Goal: Task Accomplishment & Management: Manage account settings

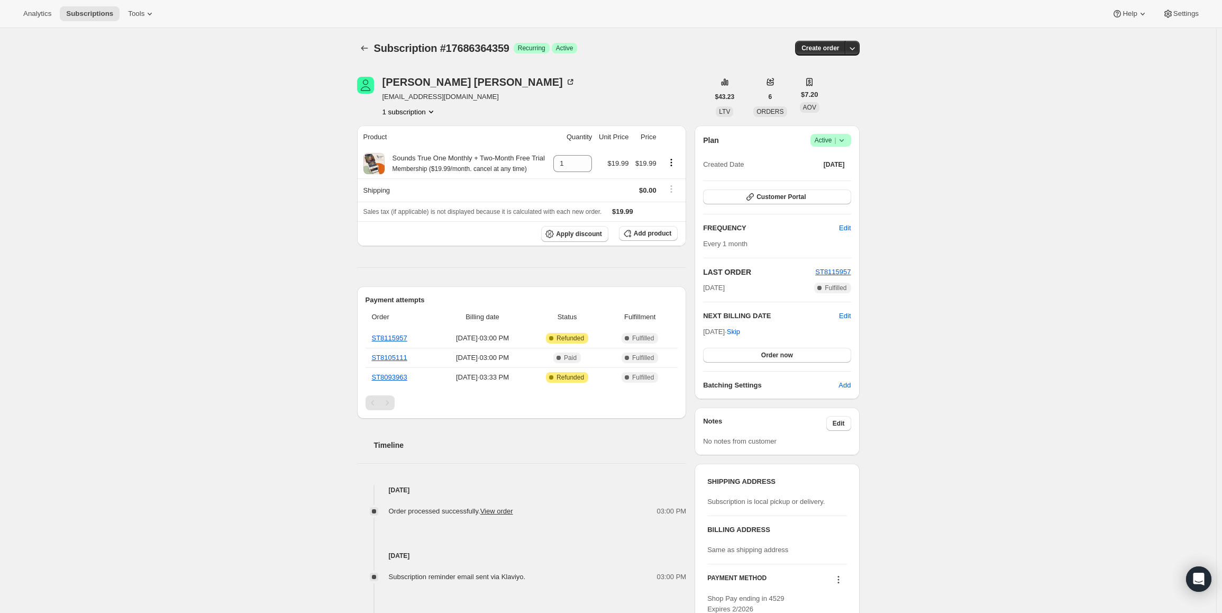
click at [836, 134] on span "Success Active |" at bounding box center [831, 140] width 41 height 13
click at [826, 180] on span "Cancel subscription" at bounding box center [834, 179] width 60 height 8
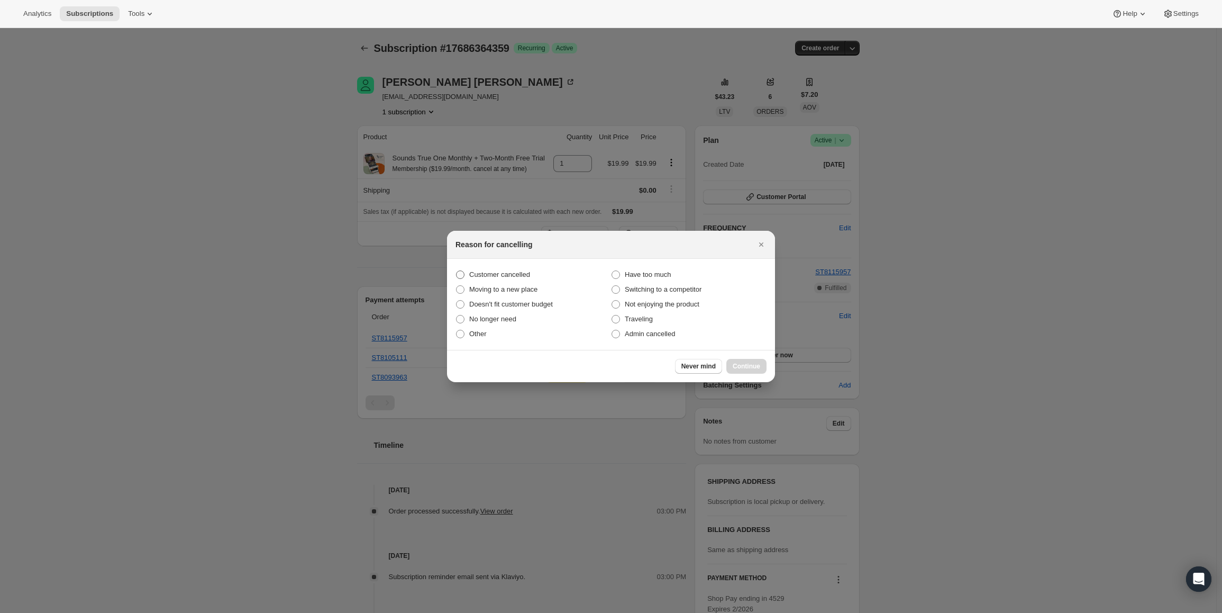
click at [516, 269] on label "Customer cancelled" at bounding box center [534, 274] width 156 height 15
click at [457, 270] on input "Customer cancelled" at bounding box center [456, 270] width 1 height 1
radio input "true"
click at [739, 356] on div "Never mind Continue" at bounding box center [611, 366] width 328 height 32
drag, startPoint x: 739, startPoint y: 358, endPoint x: 740, endPoint y: 364, distance: 6.4
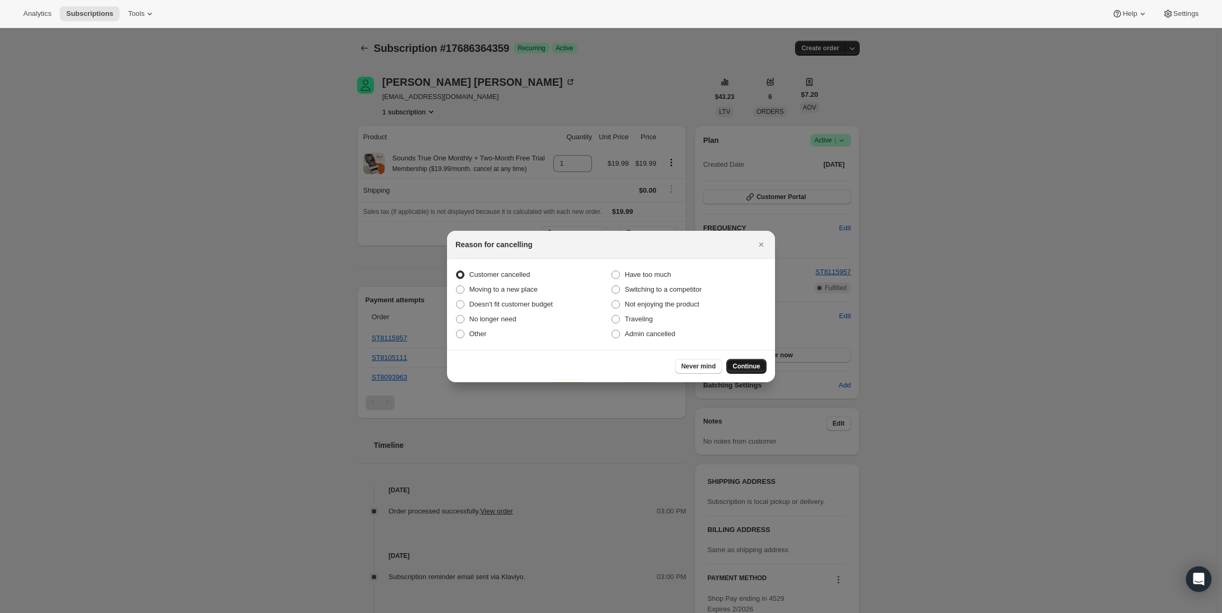
click at [740, 364] on div "Never mind Continue" at bounding box center [611, 366] width 328 height 32
click at [740, 364] on span "Continue" at bounding box center [747, 366] width 28 height 8
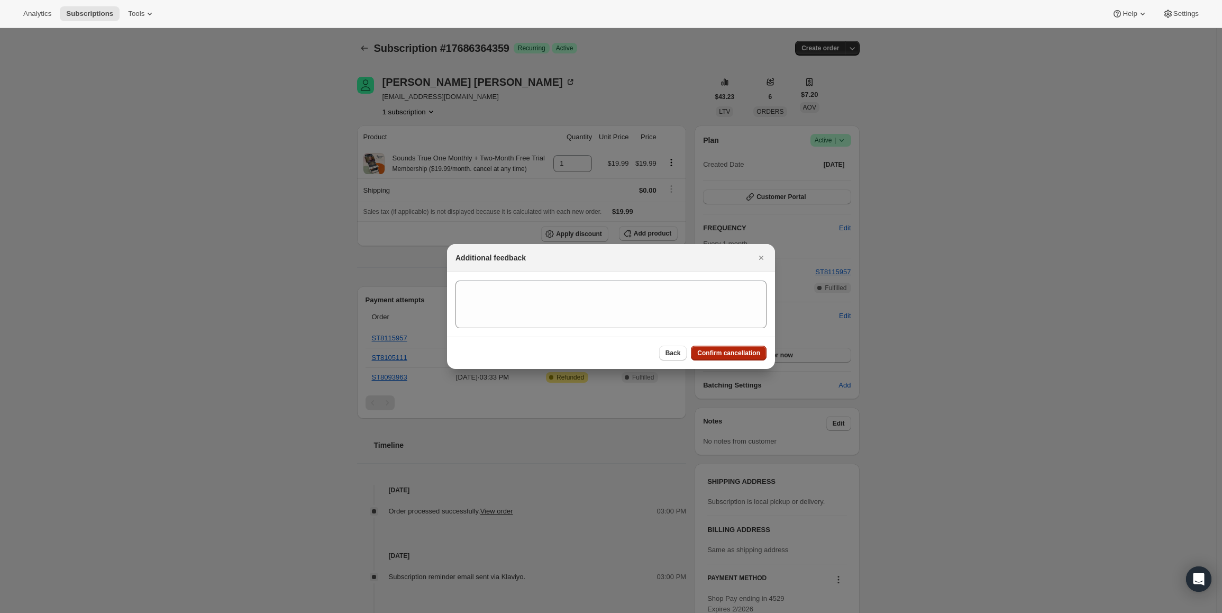
click at [745, 351] on span "Confirm cancellation" at bounding box center [728, 353] width 63 height 8
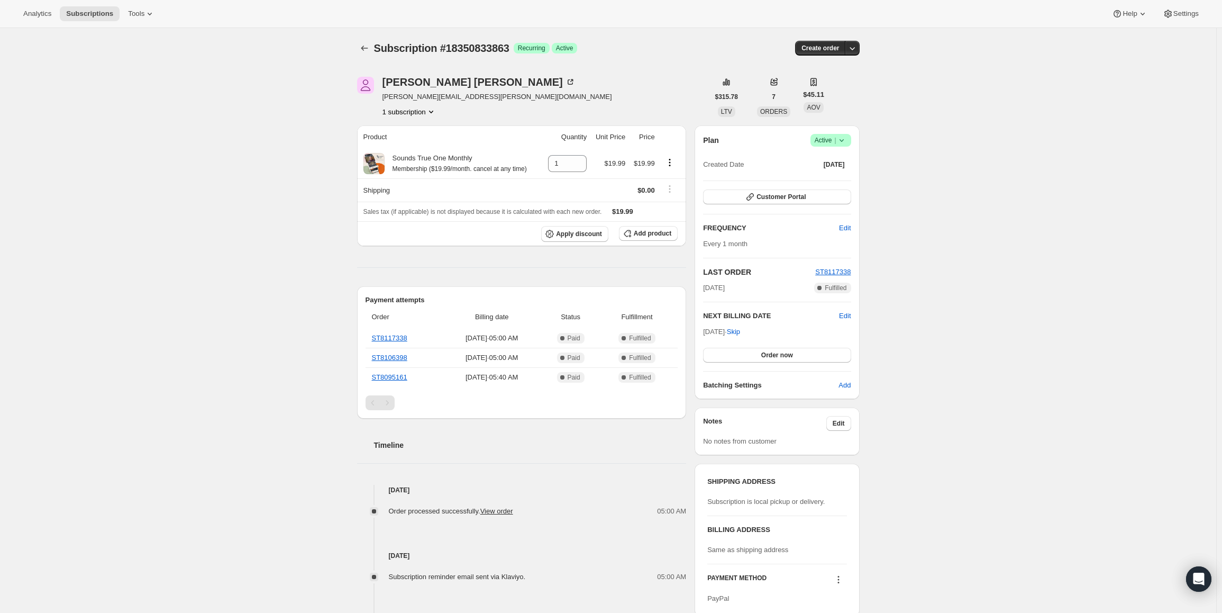
click at [825, 139] on span "Active |" at bounding box center [831, 140] width 32 height 11
click at [825, 172] on button "Cancel subscription" at bounding box center [834, 178] width 66 height 17
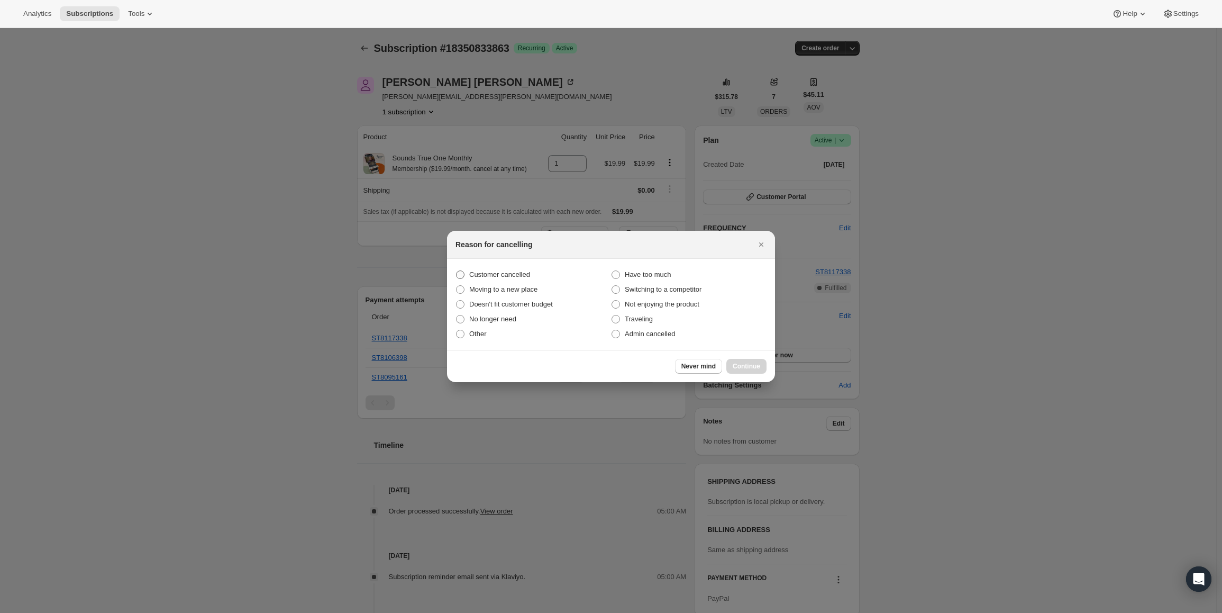
click at [505, 272] on span "Customer cancelled" at bounding box center [499, 274] width 61 height 8
click at [457, 271] on input "Customer cancelled" at bounding box center [456, 270] width 1 height 1
radio input "true"
click at [738, 360] on button "Continue" at bounding box center [747, 366] width 40 height 15
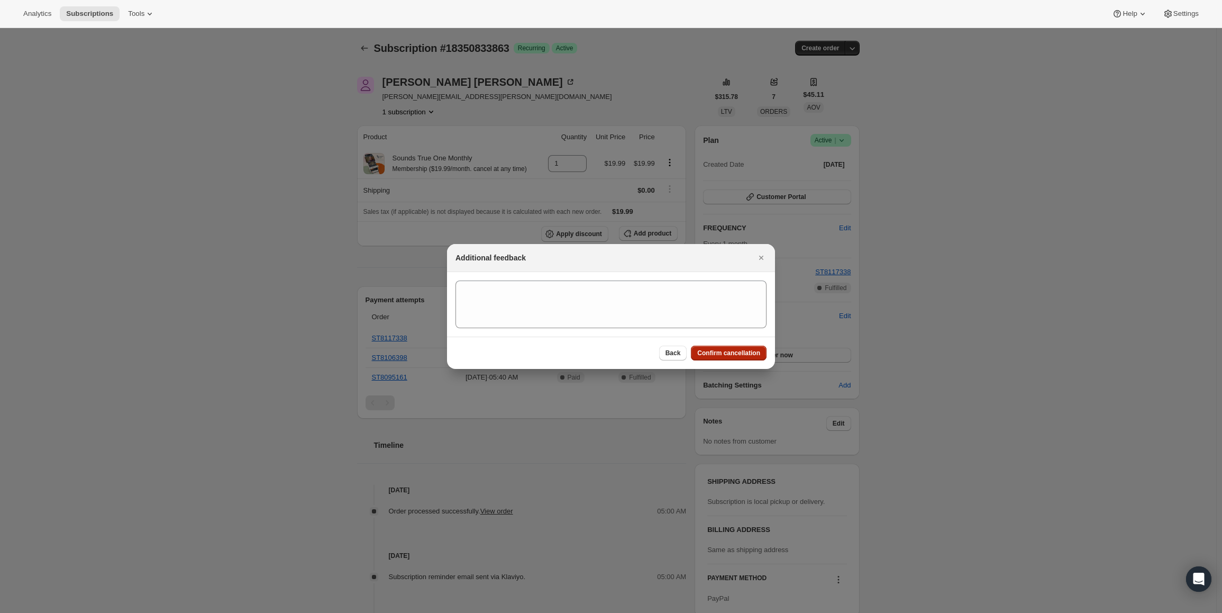
click at [738, 353] on span "Confirm cancellation" at bounding box center [728, 353] width 63 height 8
